Goal: Complete application form

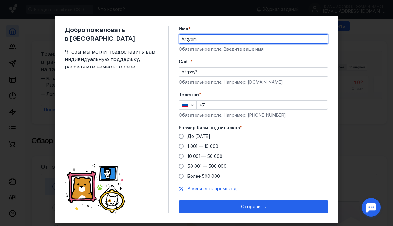
type input "Artyom"
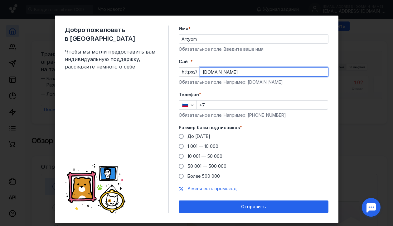
type input "[DOMAIN_NAME]"
click at [228, 105] on input "+7" at bounding box center [262, 105] width 131 height 9
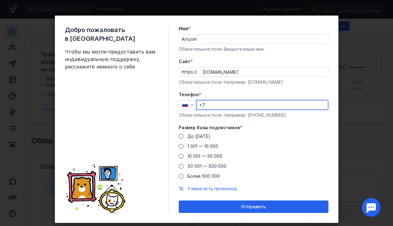
type input "[PHONE_NUMBER]"
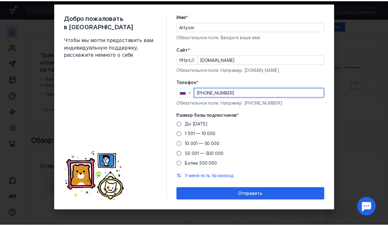
scroll to position [12, 0]
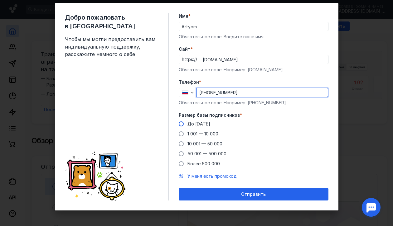
click at [191, 123] on span "До [DATE]" at bounding box center [198, 123] width 23 height 5
click at [0, 0] on input "До [DATE]" at bounding box center [0, 0] width 0 height 0
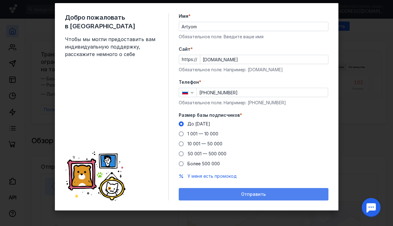
click at [225, 195] on div "Отправить" at bounding box center [253, 194] width 143 height 5
